Goal: Use online tool/utility: Utilize a website feature to perform a specific function

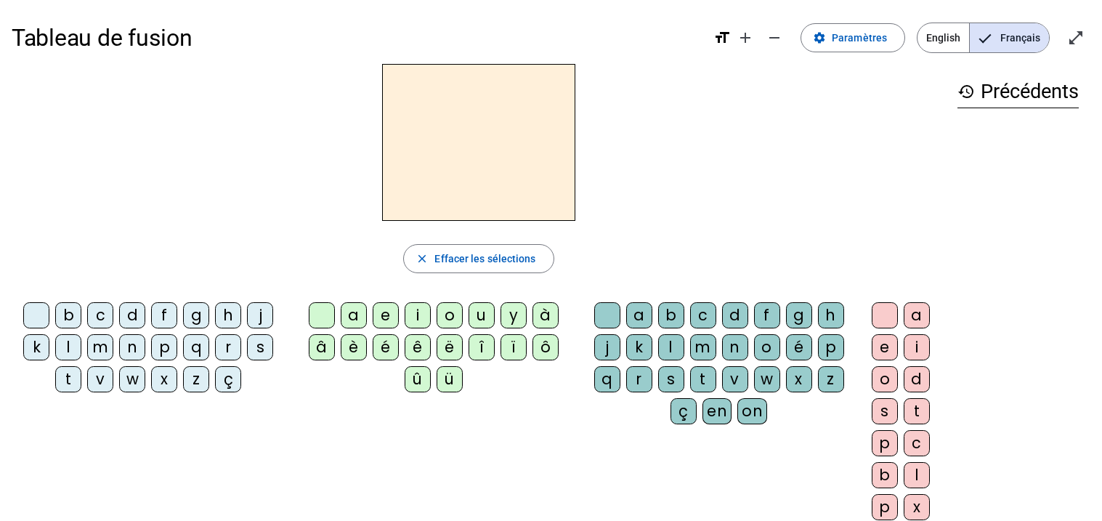
click at [102, 351] on div "m" at bounding box center [100, 347] width 26 height 26
click at [352, 324] on div "a" at bounding box center [354, 315] width 26 height 26
click at [64, 378] on div "t" at bounding box center [68, 379] width 26 height 26
click at [68, 344] on div "l" at bounding box center [68, 347] width 26 height 26
click at [253, 341] on div "s" at bounding box center [260, 347] width 26 height 26
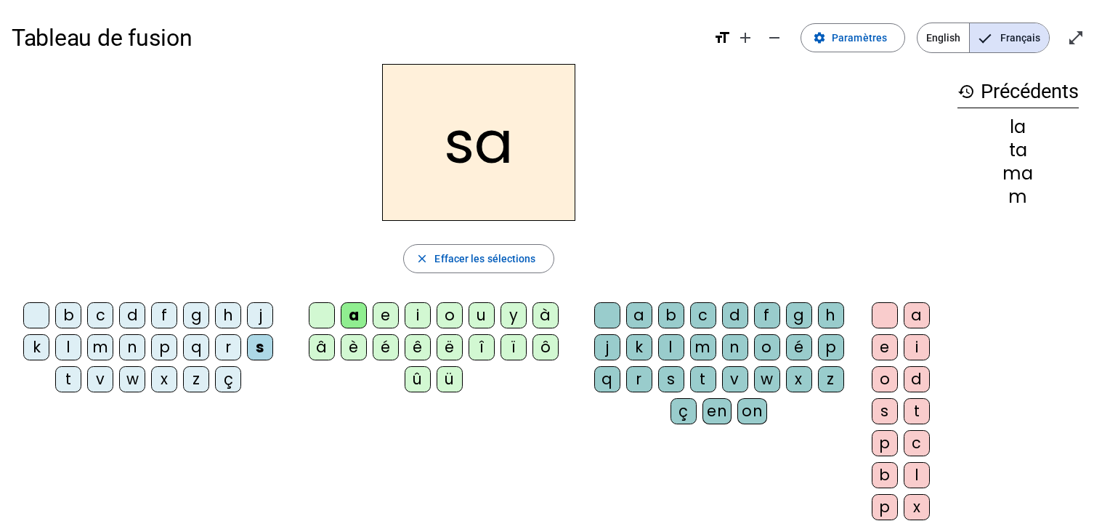
click at [671, 339] on div "l" at bounding box center [671, 347] width 26 height 26
click at [68, 315] on div "b" at bounding box center [68, 315] width 26 height 26
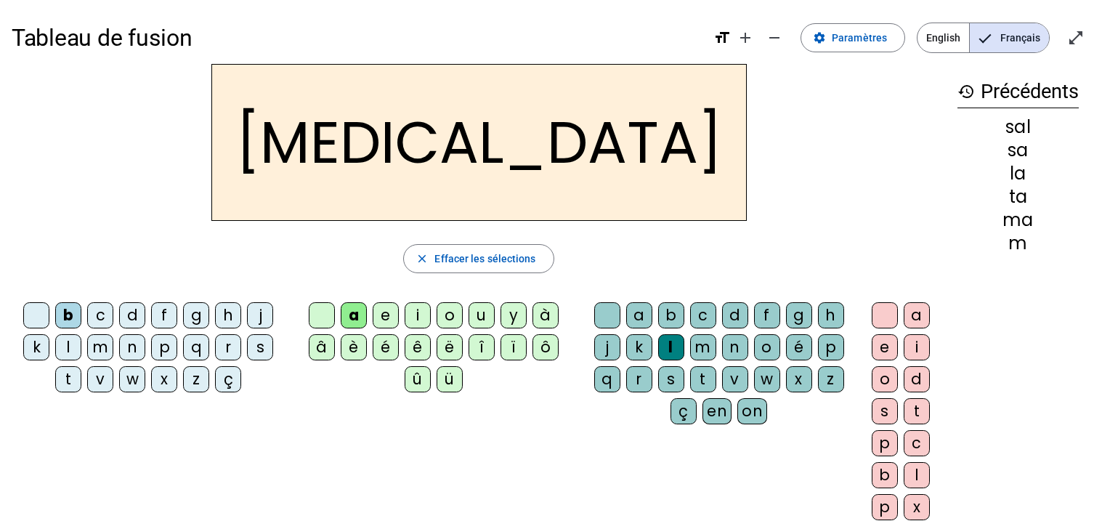
click at [105, 348] on div "m" at bounding box center [100, 347] width 26 height 26
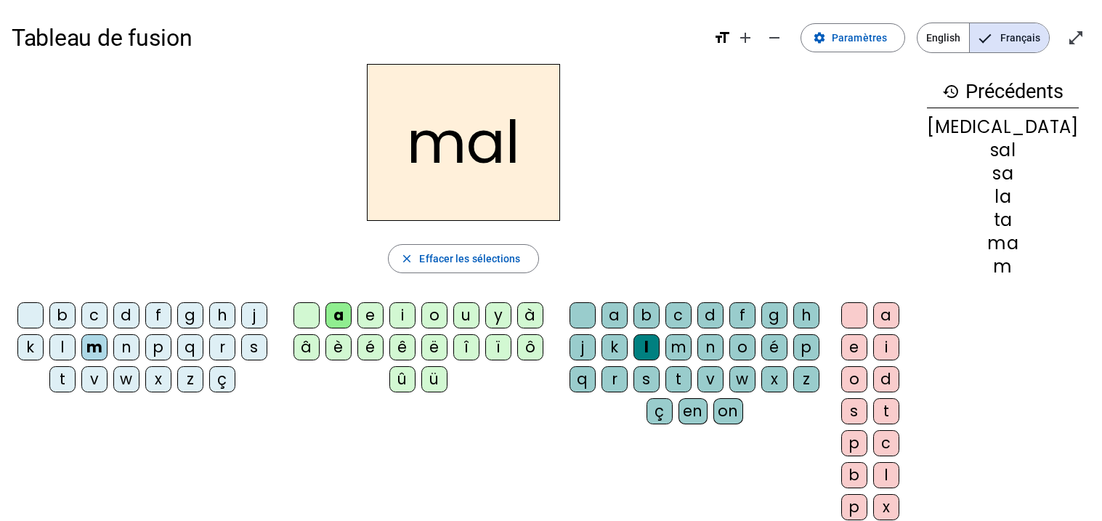
click at [416, 318] on div "i" at bounding box center [402, 315] width 26 height 26
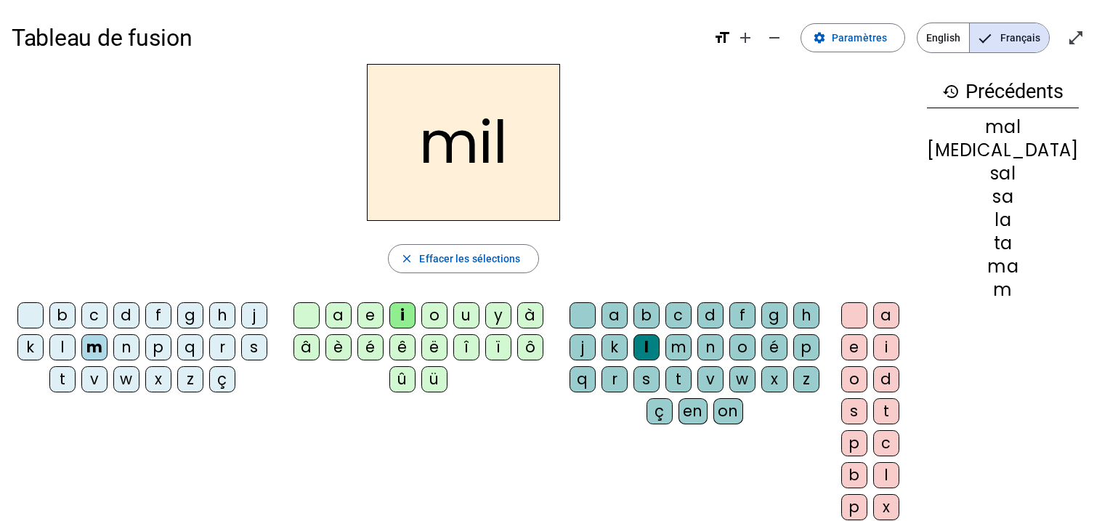
click at [264, 348] on div "s" at bounding box center [254, 347] width 26 height 26
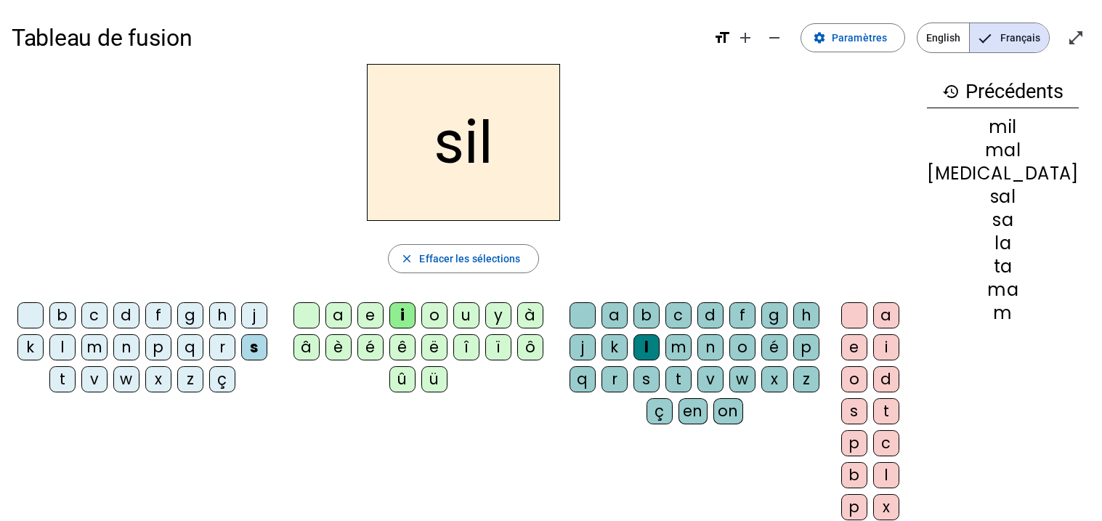
click at [660, 345] on div "l" at bounding box center [647, 347] width 26 height 26
click at [660, 349] on div "l" at bounding box center [647, 347] width 26 height 26
click at [596, 311] on div at bounding box center [583, 315] width 26 height 26
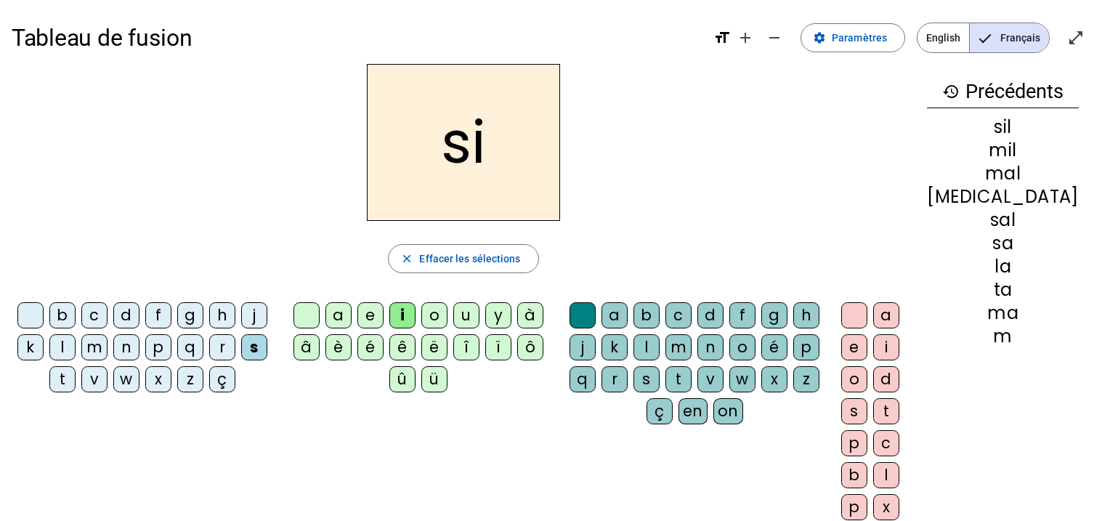
click at [384, 312] on div "e" at bounding box center [370, 315] width 26 height 26
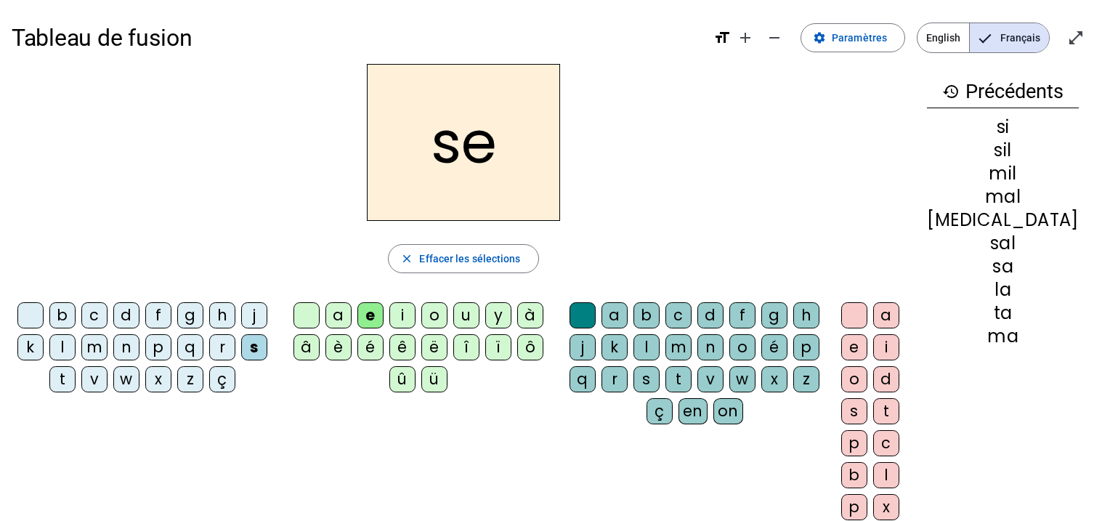
click at [480, 320] on div "u" at bounding box center [466, 315] width 26 height 26
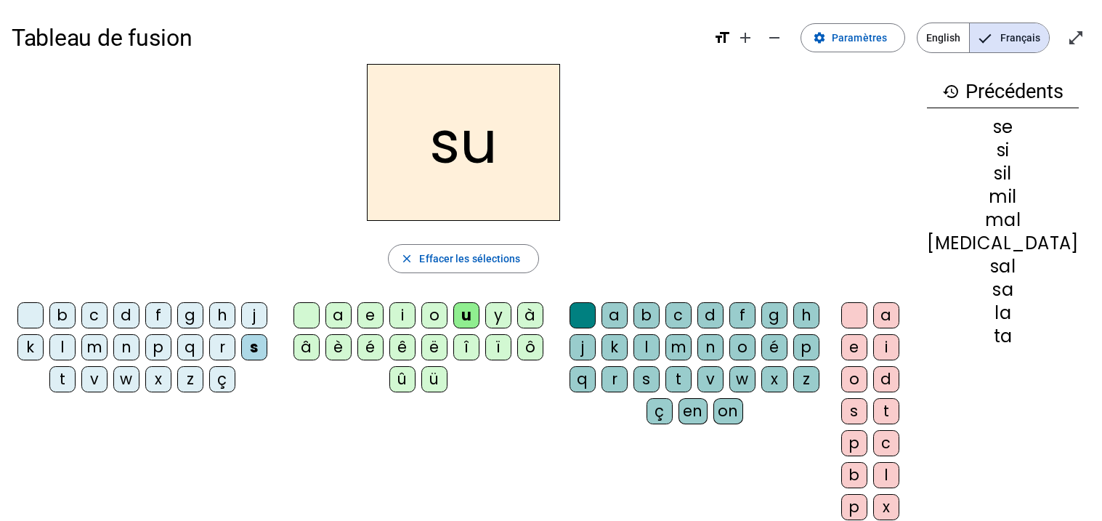
click at [628, 378] on div "r" at bounding box center [615, 379] width 26 height 26
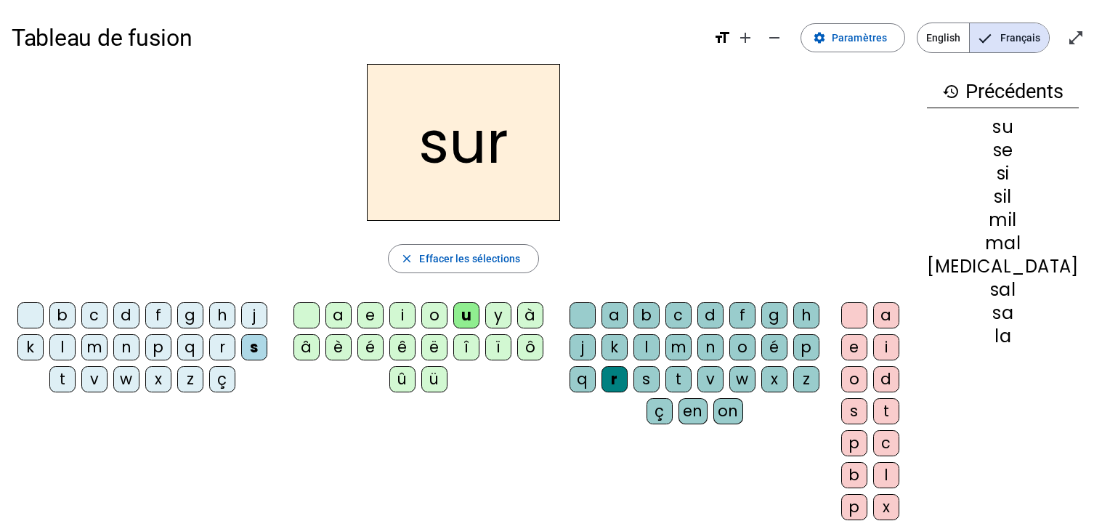
click at [100, 350] on div "m" at bounding box center [94, 347] width 26 height 26
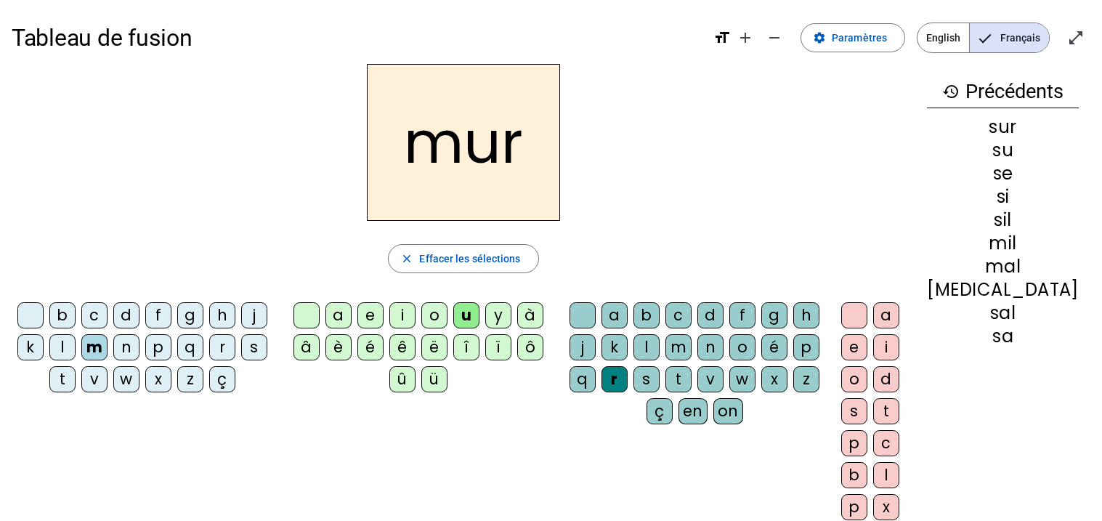
click at [129, 310] on div "d" at bounding box center [126, 315] width 26 height 26
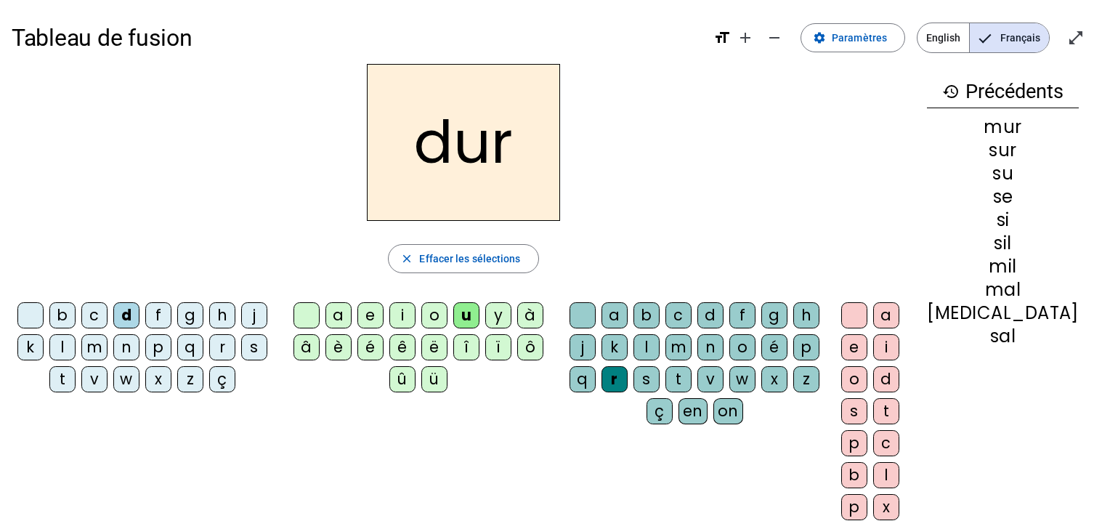
click at [317, 304] on div at bounding box center [307, 315] width 26 height 26
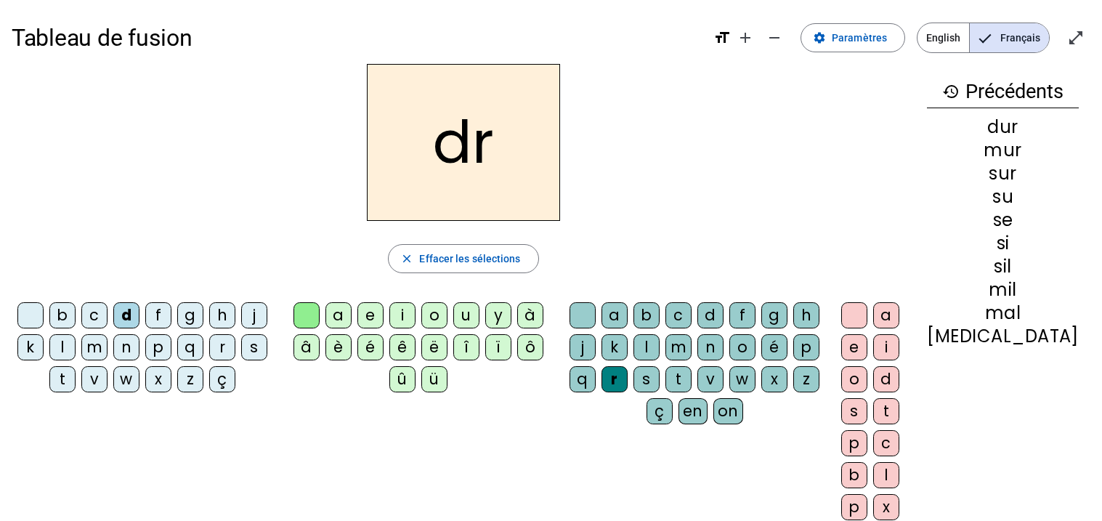
click at [596, 316] on div at bounding box center [583, 315] width 26 height 26
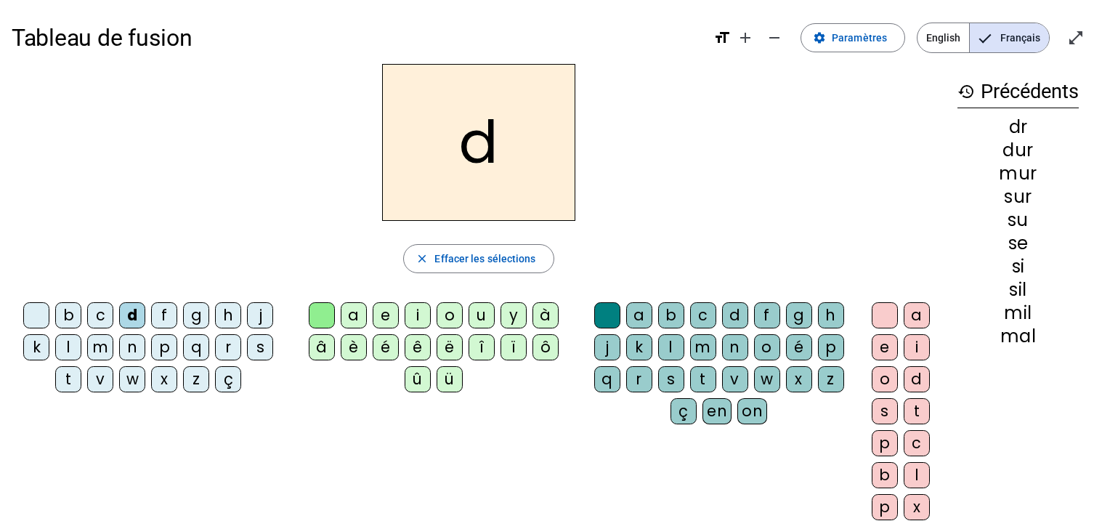
click at [387, 314] on div "e" at bounding box center [386, 315] width 26 height 26
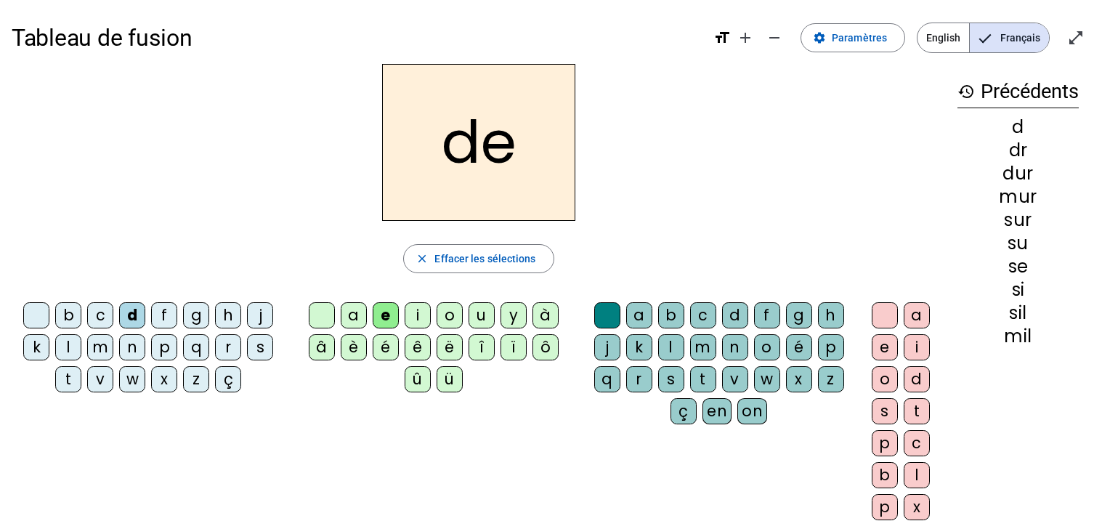
click at [482, 315] on div "u" at bounding box center [482, 315] width 26 height 26
click at [73, 320] on div "b" at bounding box center [68, 315] width 26 height 26
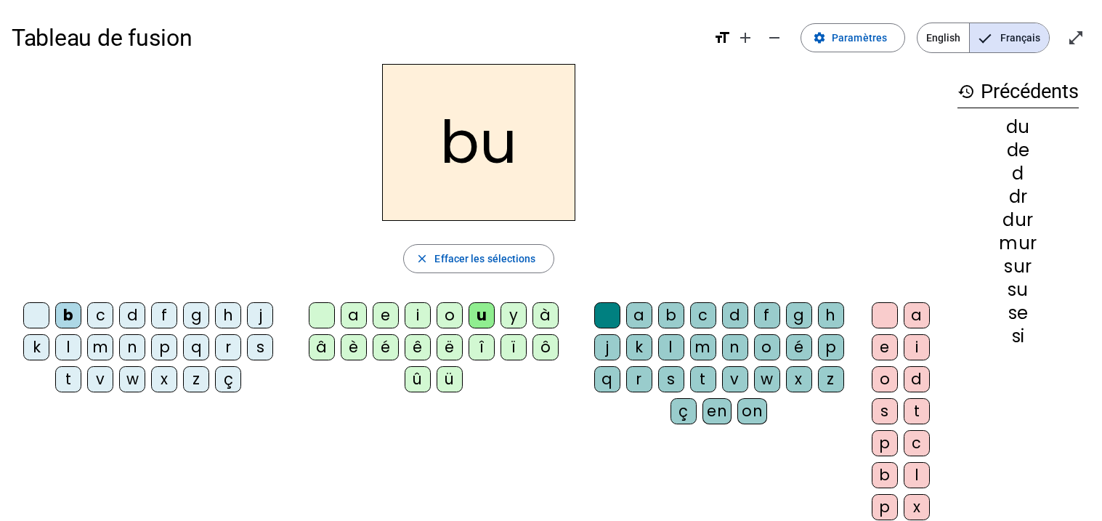
click at [110, 376] on div "v" at bounding box center [100, 379] width 26 height 26
click at [66, 376] on div "t" at bounding box center [68, 379] width 26 height 26
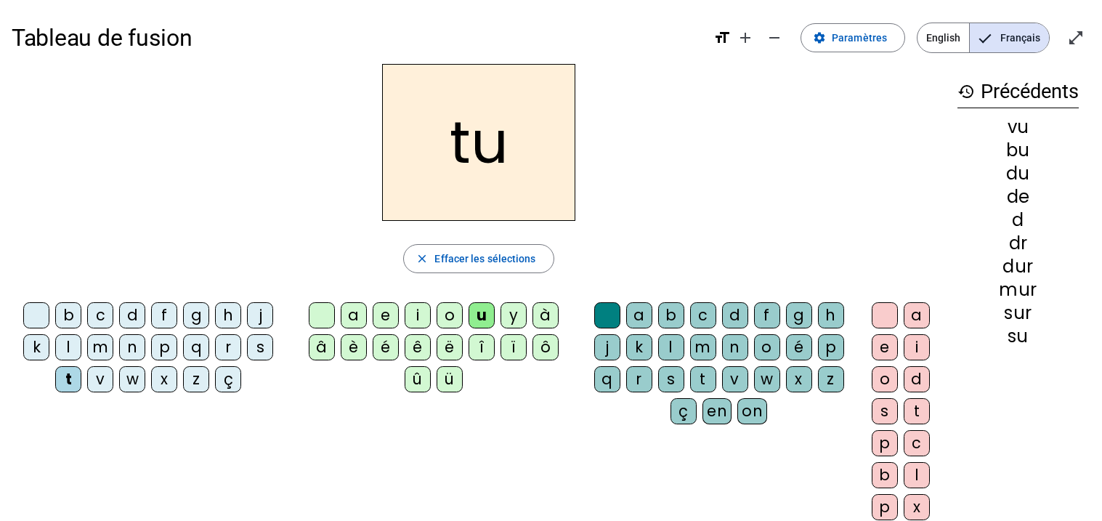
click at [389, 315] on div "e" at bounding box center [386, 315] width 26 height 26
click at [67, 349] on div "l" at bounding box center [68, 347] width 26 height 26
